Goal: Answer question/provide support: Share knowledge or assist other users

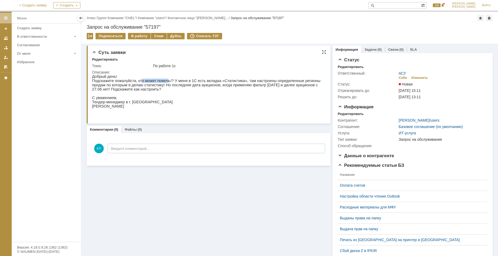
drag, startPoint x: 138, startPoint y: 82, endPoint x: 163, endPoint y: 82, distance: 25.0
click at [163, 82] on p "Подскажите пожалуйста, кто может помочь!? У меня в 1С есть вкладка «Статистика»…" at bounding box center [207, 85] width 231 height 13
drag, startPoint x: 177, startPoint y: 83, endPoint x: 231, endPoint y: 82, distance: 54.2
click at [231, 82] on p "Подскажите пожалуйста, кто может помочь!? У меня в 1С есть вкладка «Статистика»…" at bounding box center [207, 85] width 231 height 13
drag, startPoint x: 239, startPoint y: 82, endPoint x: 320, endPoint y: 82, distance: 81.1
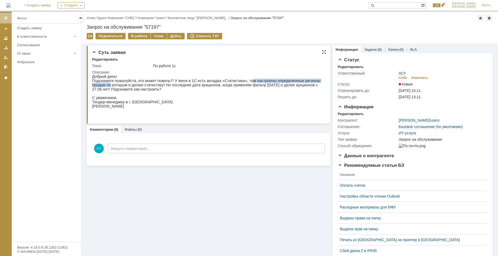
click at [320, 82] on p "Подскажите пожалуйста, кто может помочь!? У меня в 1С есть вкладка «Статистика»…" at bounding box center [207, 85] width 231 height 13
drag, startPoint x: 105, startPoint y: 86, endPoint x: 138, endPoint y: 87, distance: 33.2
click at [138, 87] on p "Подскажите пожалуйста, кто может помочь!? У меня в 1С есть вкладка «Статистика»…" at bounding box center [207, 85] width 231 height 13
drag, startPoint x: 146, startPoint y: 86, endPoint x: 191, endPoint y: 87, distance: 45.5
click at [191, 87] on p "Подскажите пожалуйста, кто может помочь!? У меня в 1С есть вкладка «Статистика»…" at bounding box center [207, 85] width 231 height 13
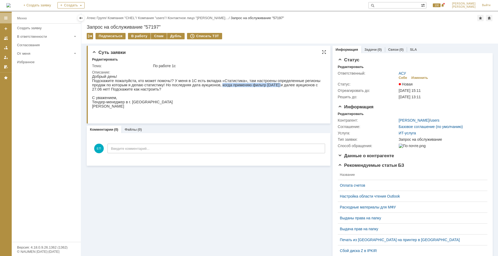
drag, startPoint x: 194, startPoint y: 87, endPoint x: 246, endPoint y: 86, distance: 52.6
click at [246, 86] on p "Подскажите пожалуйста, кто может помочь!? У меня в 1С есть вкладка «Статистика»…" at bounding box center [207, 85] width 231 height 13
drag, startPoint x: 253, startPoint y: 86, endPoint x: 299, endPoint y: 86, distance: 45.7
click at [299, 86] on p "Подскажите пожалуйста, кто может помочь!? У меня в 1С есть вкладка «Статистика»…" at bounding box center [207, 85] width 231 height 13
drag, startPoint x: 303, startPoint y: 86, endPoint x: 315, endPoint y: 87, distance: 12.0
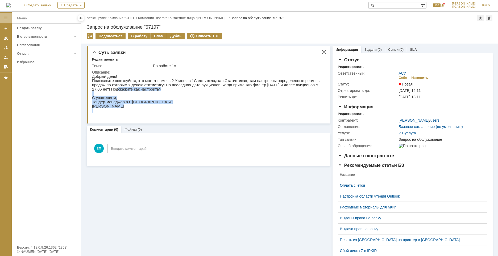
click at [323, 87] on html "Добрый день! Подскажите пожалуйста, кто может помочь!? У меня в 1С есть вкладка…" at bounding box center [207, 93] width 231 height 38
click at [107, 91] on p "Подскажите пожалуйста, кто может помочь!? У меня в 1С есть вкладка «Статистика»…" at bounding box center [207, 85] width 231 height 13
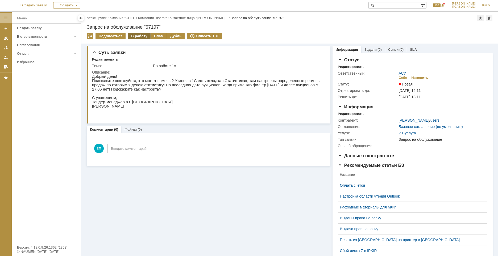
click at [136, 36] on div "В работу" at bounding box center [139, 36] width 23 height 6
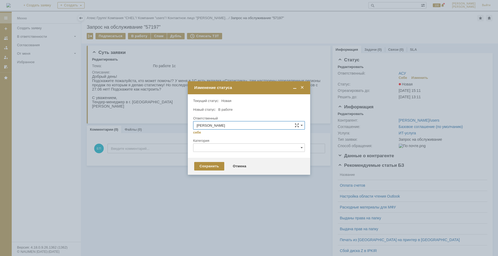
click at [214, 148] on input "text" at bounding box center [249, 148] width 112 height 9
click at [207, 164] on div "1С" at bounding box center [248, 166] width 111 height 9
type input "1С"
click at [207, 164] on div "Сохранить" at bounding box center [209, 166] width 30 height 9
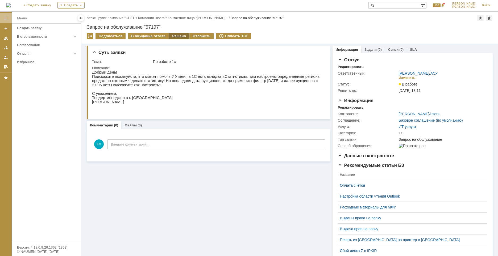
click at [172, 36] on div "Решено" at bounding box center [179, 36] width 20 height 6
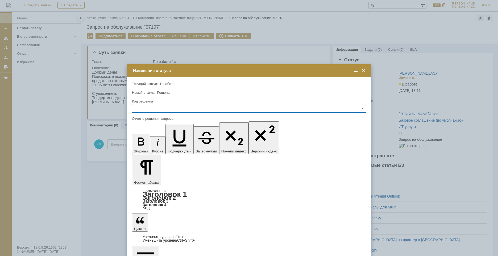
click at [190, 108] on input "text" at bounding box center [249, 108] width 234 height 9
click at [150, 144] on span "Решено" at bounding box center [248, 144] width 227 height 4
type input "Решено"
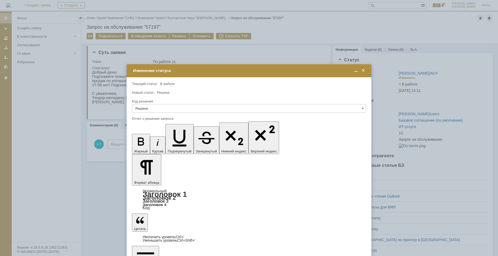
drag, startPoint x: 168, startPoint y: 1554, endPoint x: 229, endPoint y: 1554, distance: 60.6
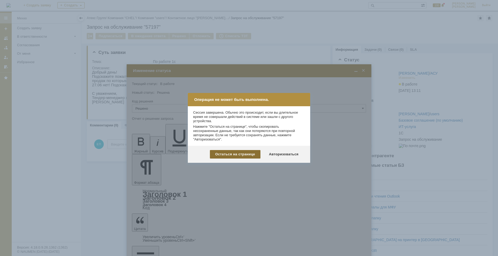
click at [232, 154] on div "Остаться на странице" at bounding box center [235, 154] width 51 height 9
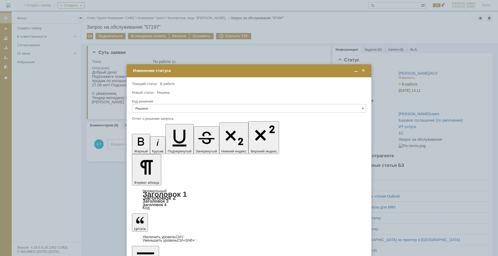
drag, startPoint x: 231, startPoint y: 1555, endPoint x: 132, endPoint y: 1539, distance: 100.4
copy body "​Добрый день. Попробуйте пересохранить фильтр по "Статистике"."
click at [364, 72] on span at bounding box center [362, 70] width 5 height 5
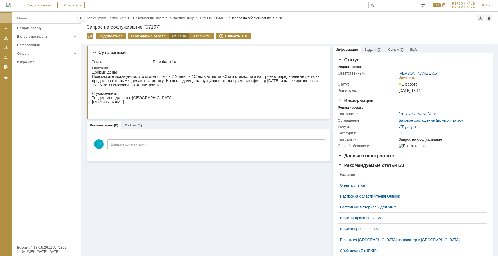
click at [175, 35] on div "Решено" at bounding box center [179, 36] width 20 height 6
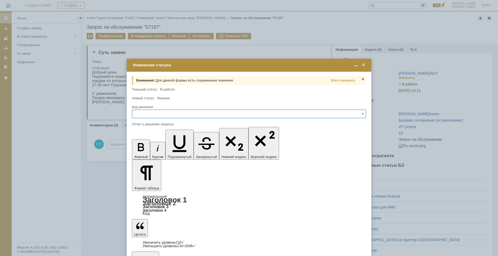
click at [170, 115] on input "text" at bounding box center [249, 114] width 234 height 9
click at [145, 149] on span "Решено" at bounding box center [248, 150] width 227 height 4
type input "Решено"
